Goal: Information Seeking & Learning: Learn about a topic

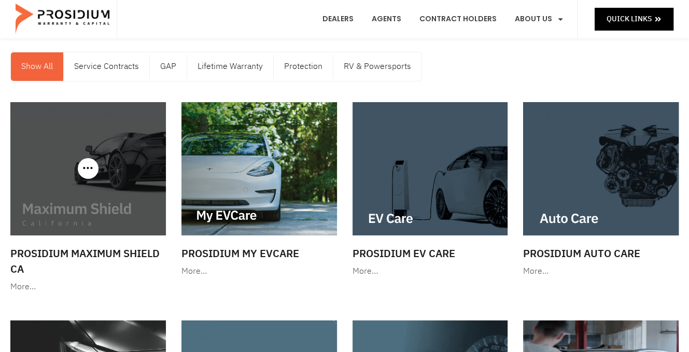
scroll to position [104, 0]
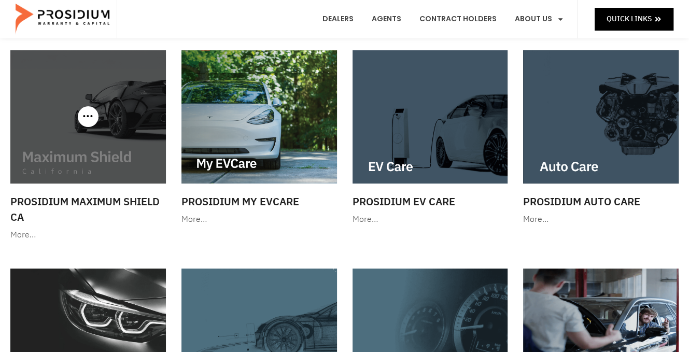
click at [23, 236] on div "More…" at bounding box center [88, 235] width 156 height 15
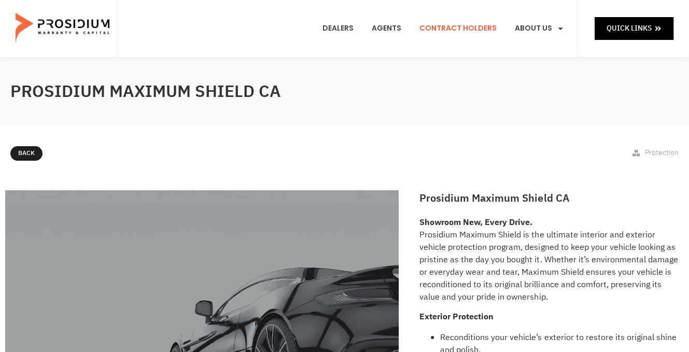
click at [446, 27] on link "Contract Holders" at bounding box center [457, 28] width 93 height 38
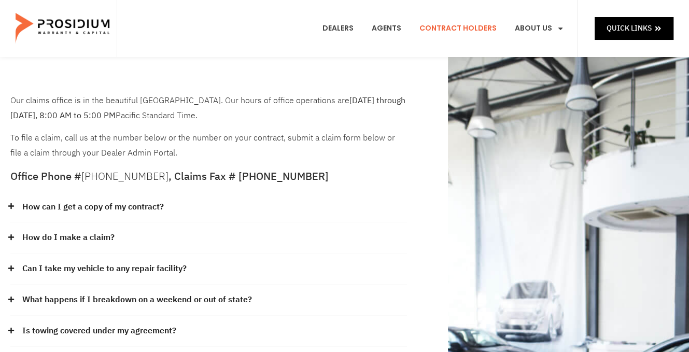
click at [106, 207] on link "How can I get a copy of my contract?" at bounding box center [93, 207] width 142 height 15
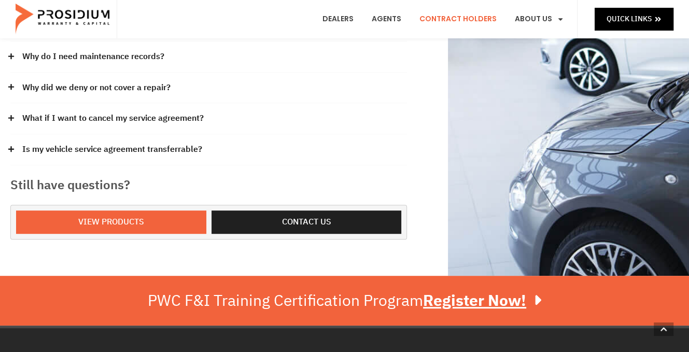
scroll to position [415, 0]
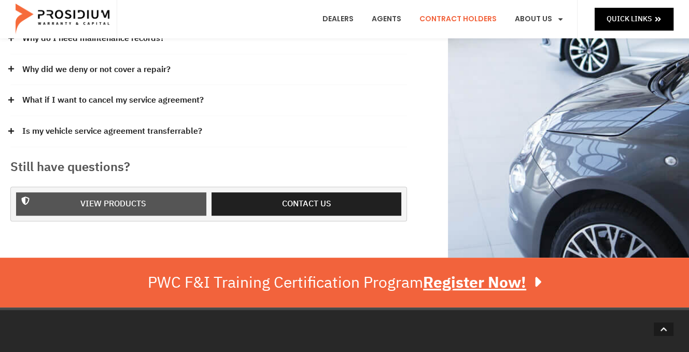
click at [104, 200] on span "View Products" at bounding box center [113, 204] width 66 height 15
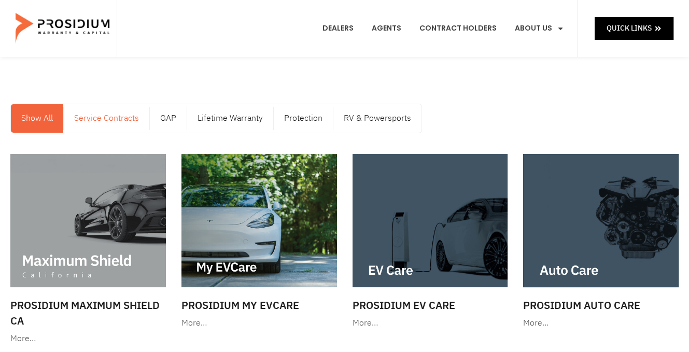
click at [94, 117] on link "Service Contracts" at bounding box center [107, 118] width 86 height 29
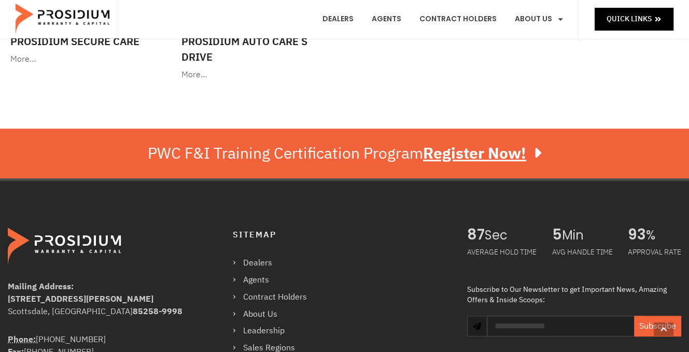
scroll to position [519, 0]
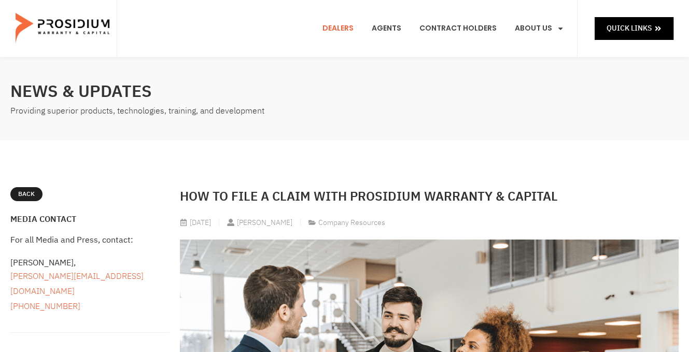
click at [339, 30] on link "Dealers" at bounding box center [337, 28] width 47 height 38
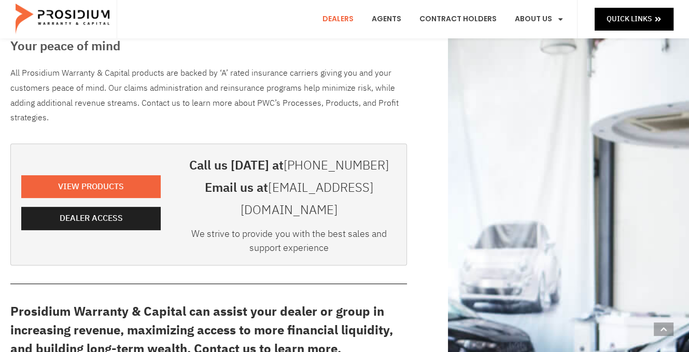
scroll to position [52, 0]
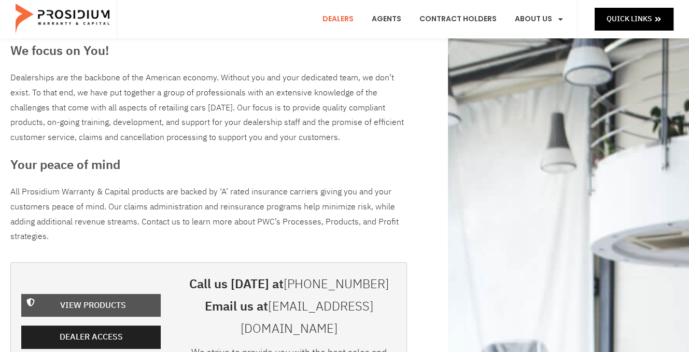
click at [83, 298] on span "View Products" at bounding box center [93, 305] width 66 height 15
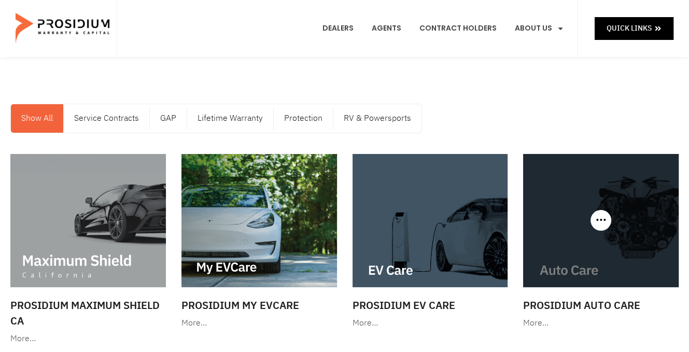
click at [580, 241] on img at bounding box center [601, 220] width 156 height 133
